Goal: Task Accomplishment & Management: Use online tool/utility

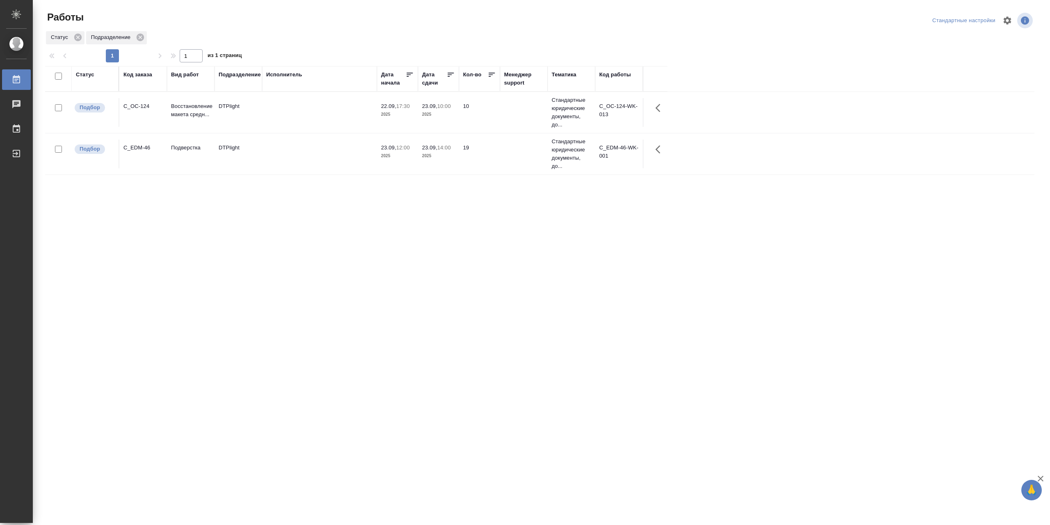
click at [312, 113] on td at bounding box center [319, 112] width 115 height 29
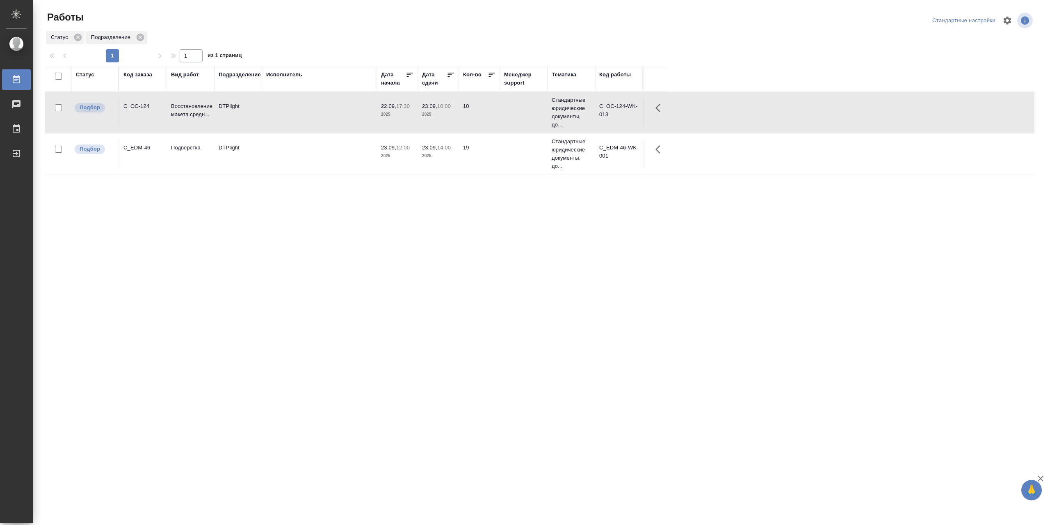
click at [312, 113] on td at bounding box center [319, 112] width 115 height 29
click at [322, 158] on td at bounding box center [319, 153] width 115 height 29
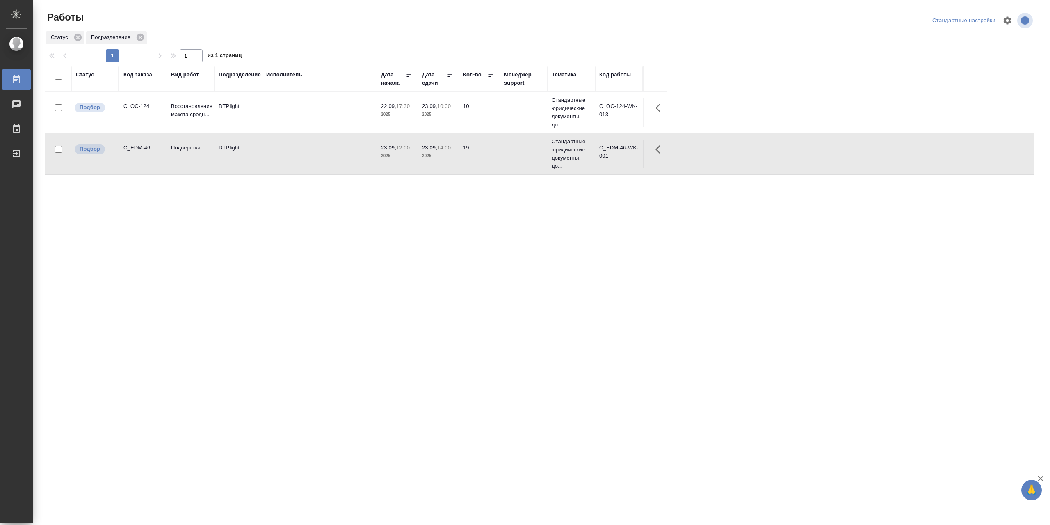
click at [322, 158] on td at bounding box center [319, 153] width 115 height 29
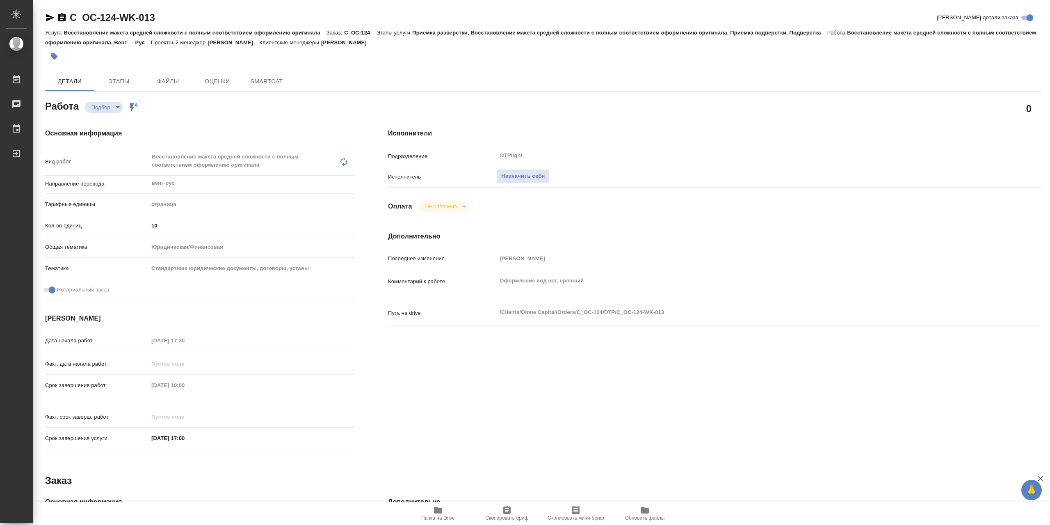
type textarea "x"
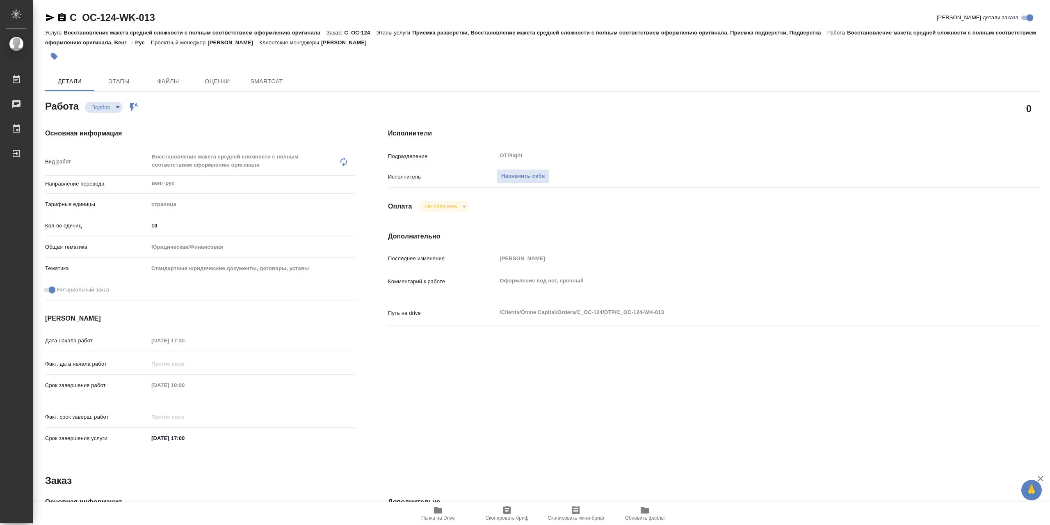
type textarea "x"
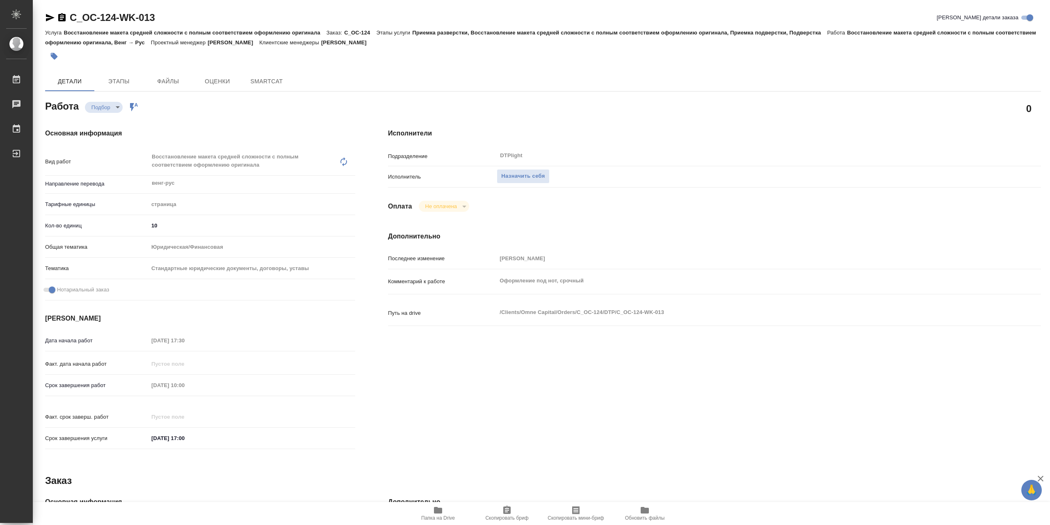
type textarea "x"
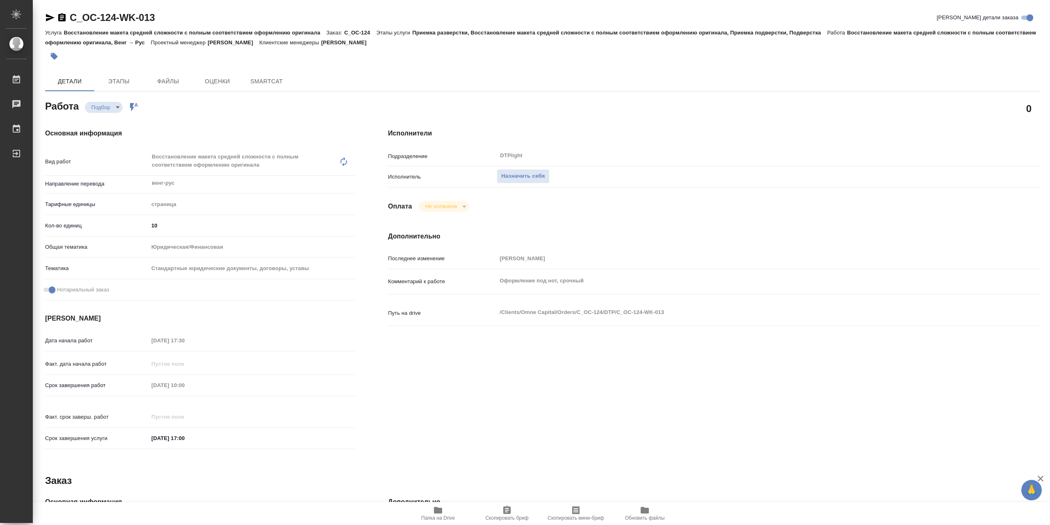
type textarea "x"
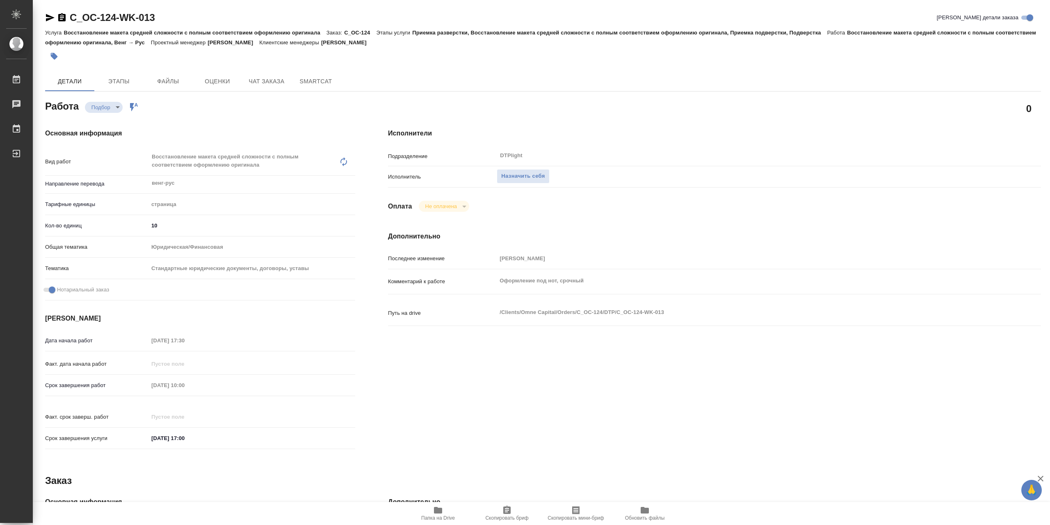
type textarea "x"
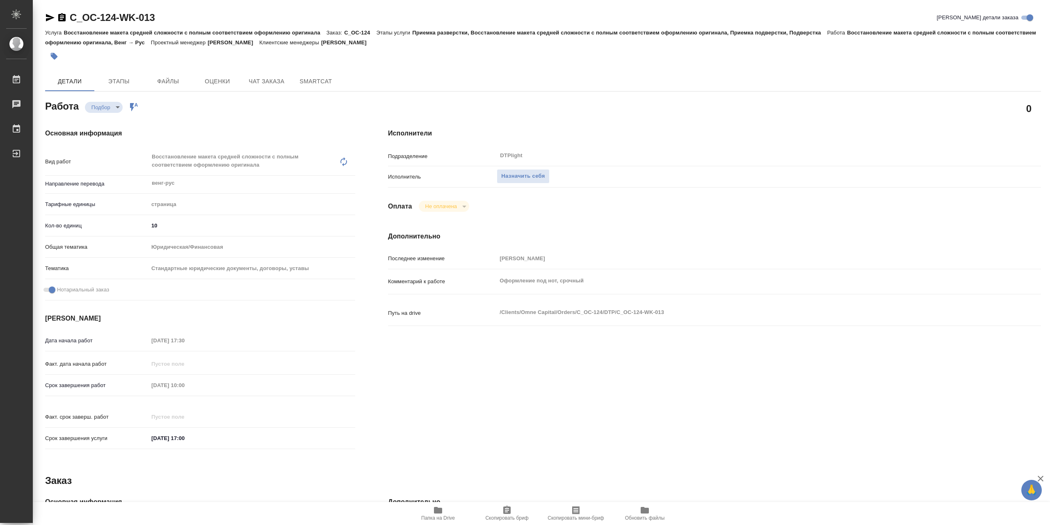
click at [439, 507] on icon "button" at bounding box center [438, 510] width 8 height 7
type textarea "x"
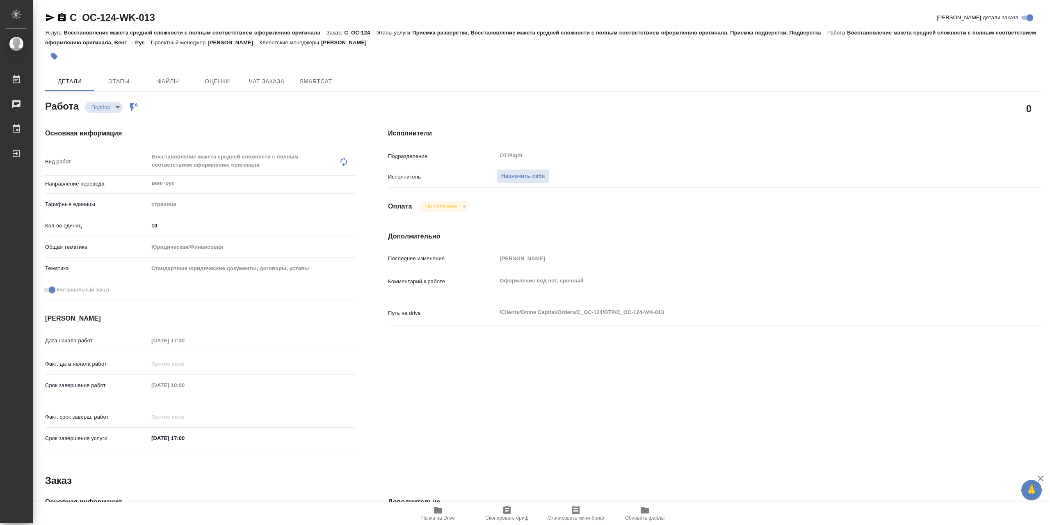
type textarea "x"
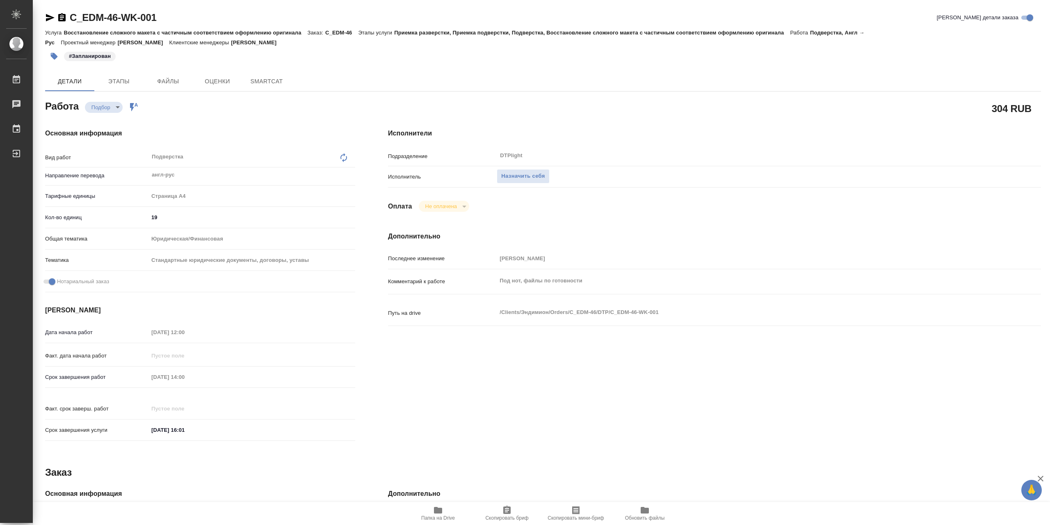
type textarea "x"
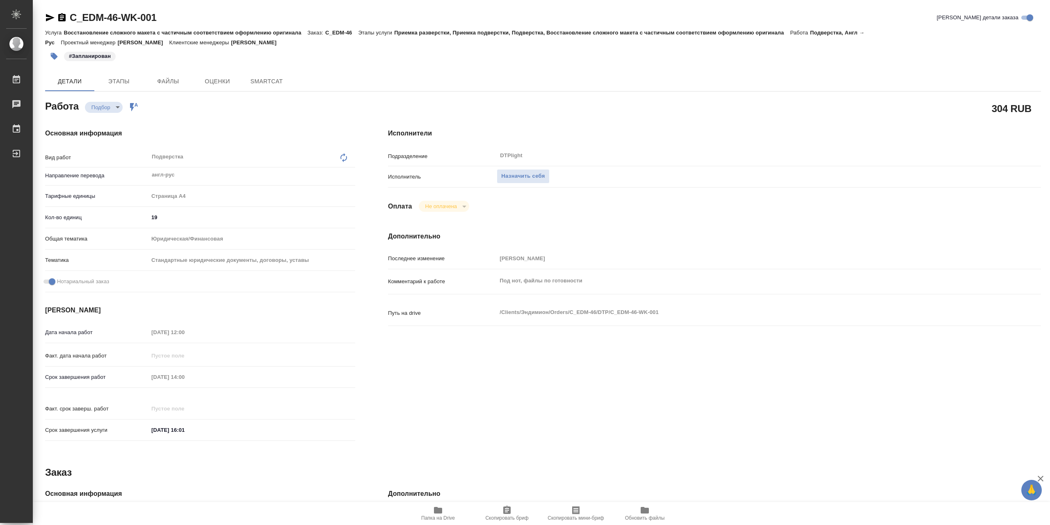
type textarea "x"
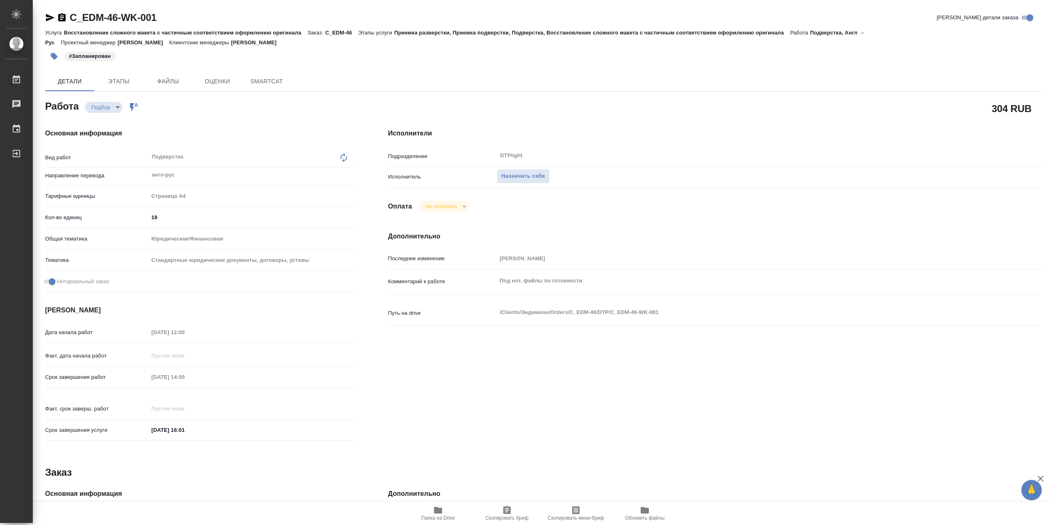
type textarea "x"
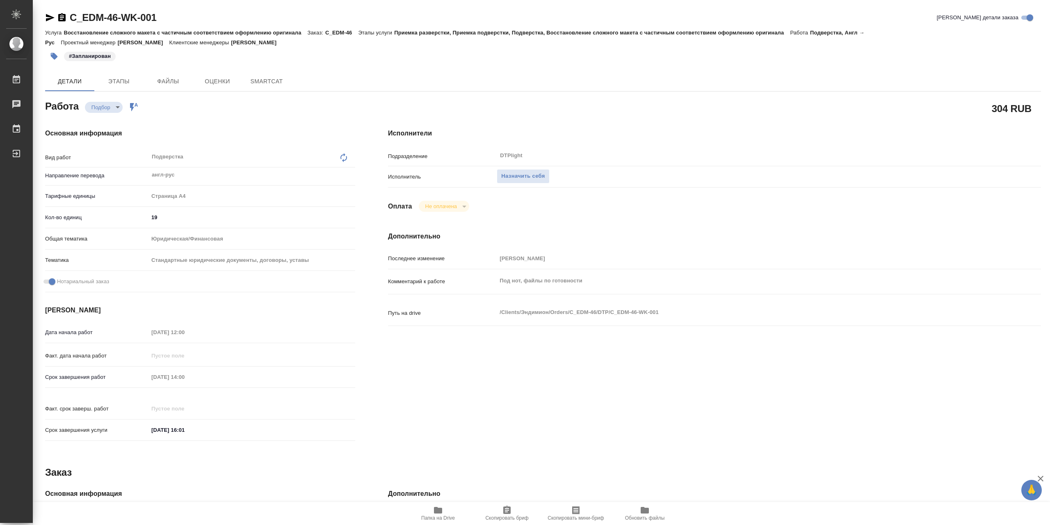
type textarea "x"
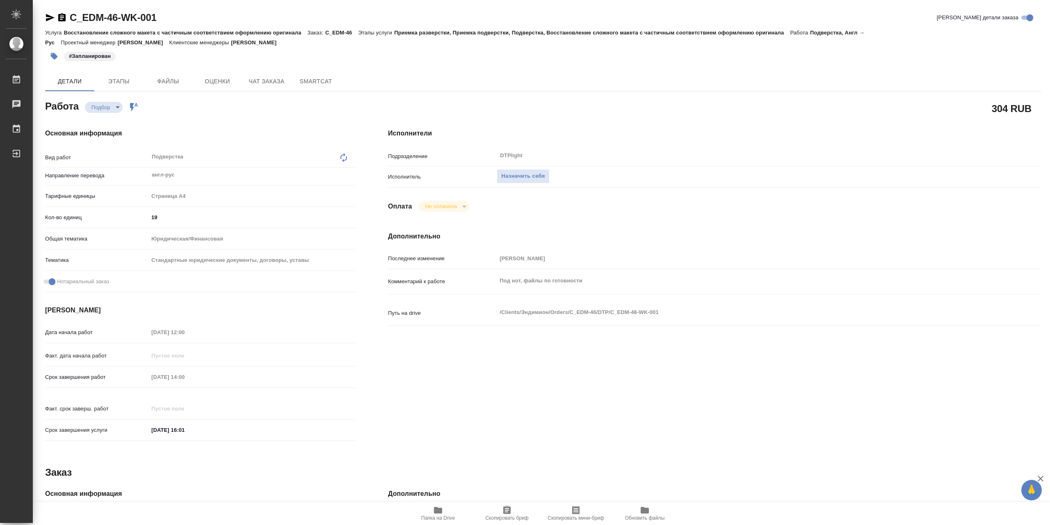
type textarea "x"
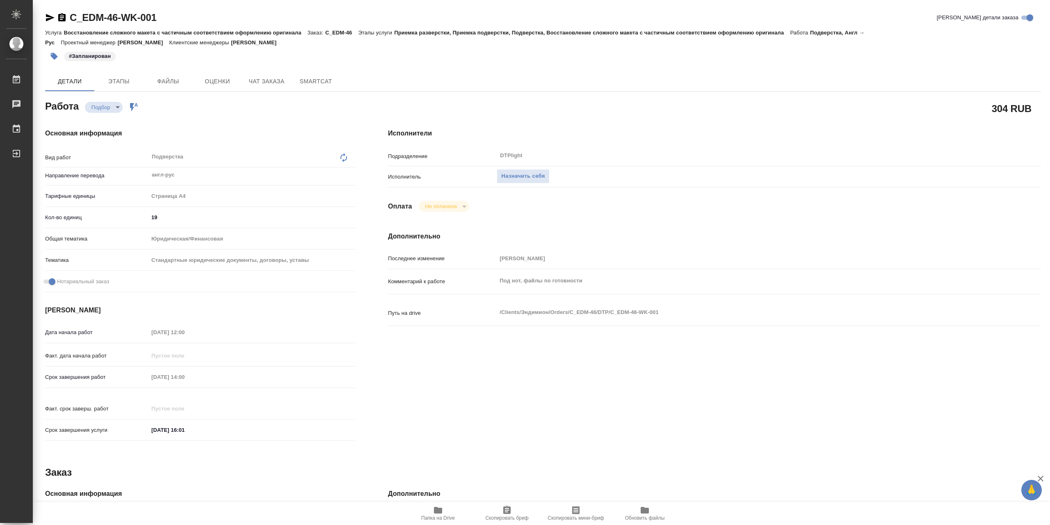
type textarea "x"
